Goal: Task Accomplishment & Management: Manage account settings

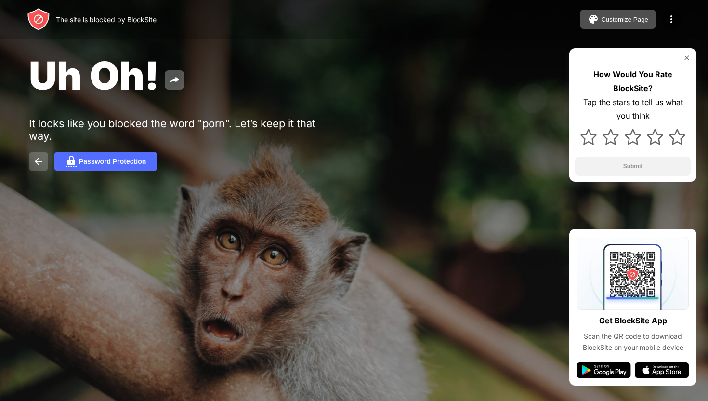
click at [33, 163] on img at bounding box center [39, 162] width 12 height 12
click at [123, 159] on div "Password Protection" at bounding box center [112, 161] width 67 height 8
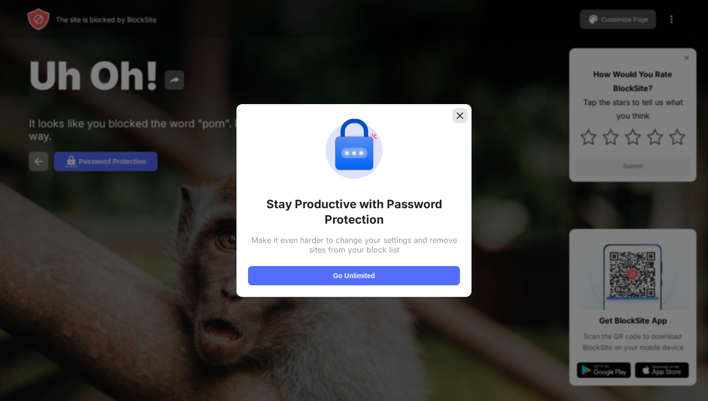
click at [455, 117] on img at bounding box center [460, 116] width 10 height 10
